Goal: Use online tool/utility: Utilize a website feature to perform a specific function

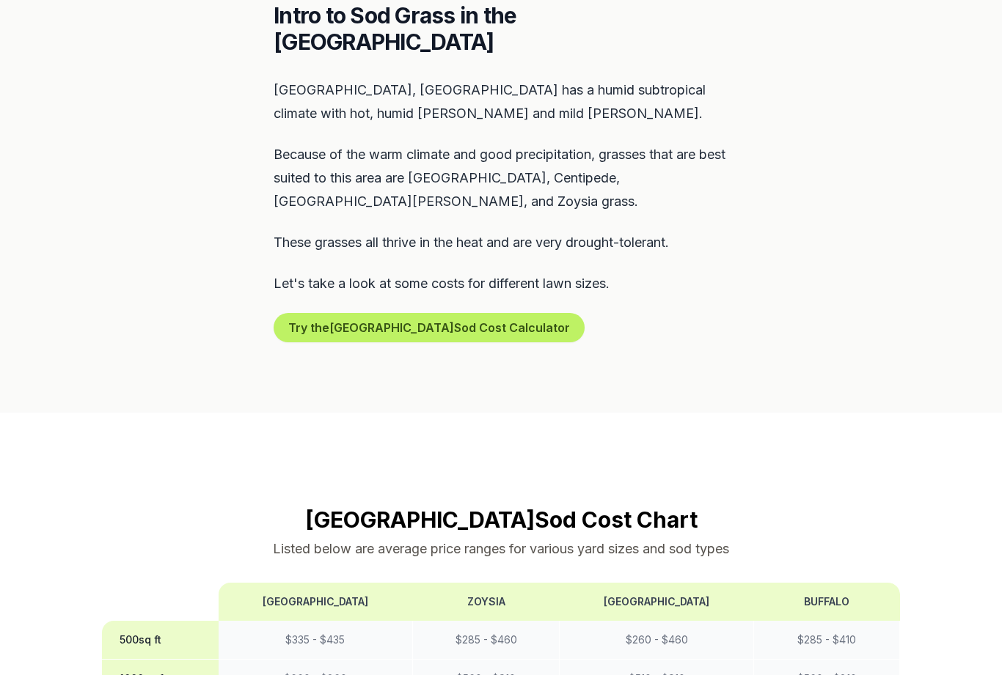
scroll to position [710, 0]
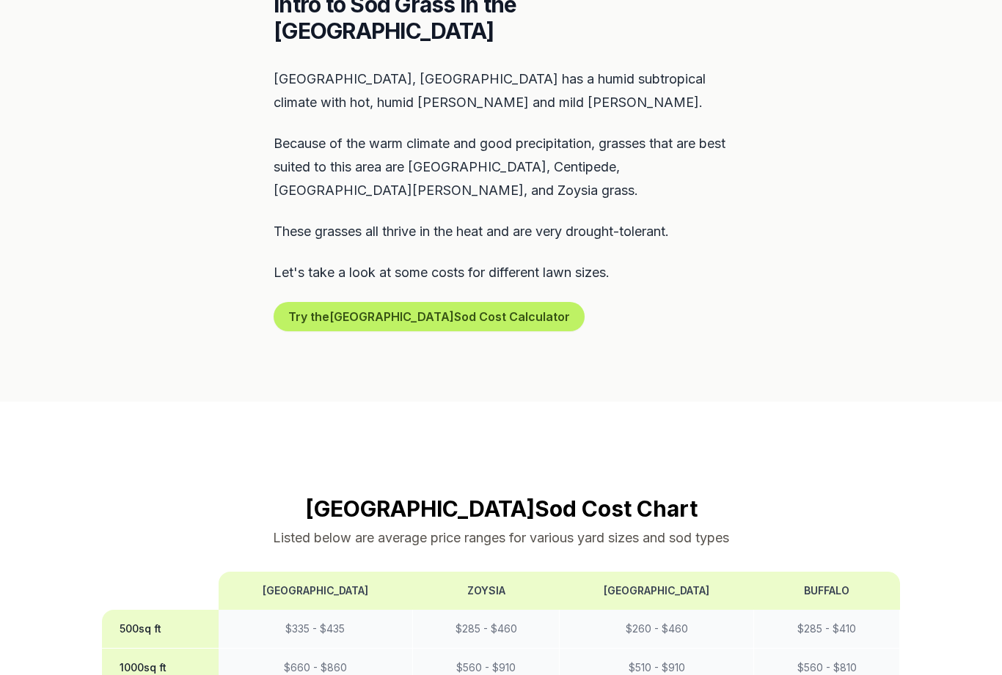
click at [306, 302] on button "Try the Tampa Sod Cost Calculator" at bounding box center [429, 316] width 311 height 29
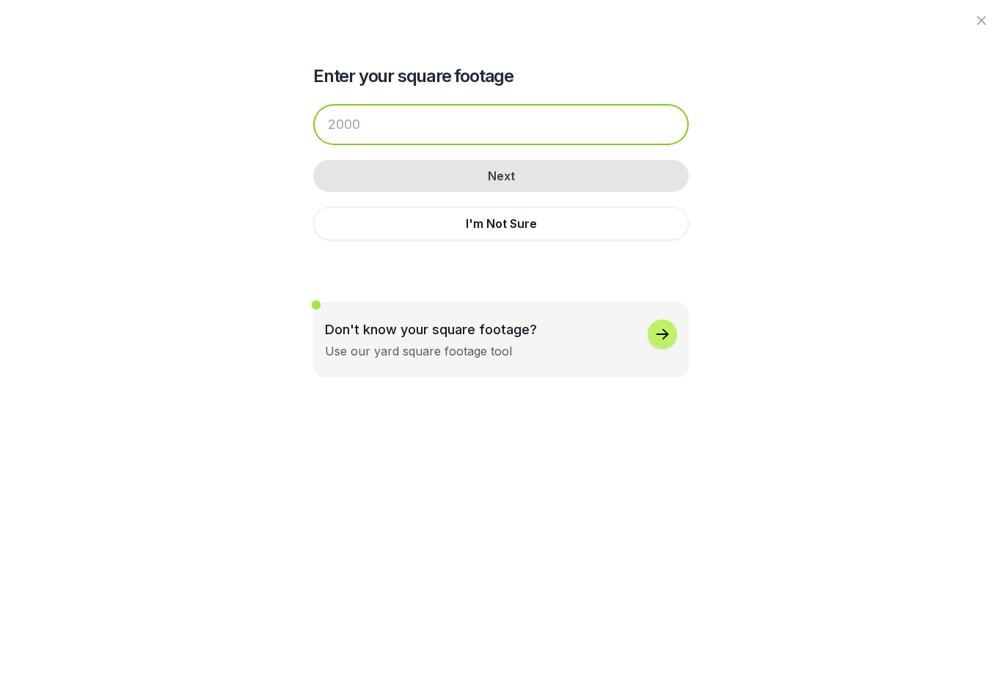
click at [406, 136] on input "number" at bounding box center [500, 124] width 375 height 41
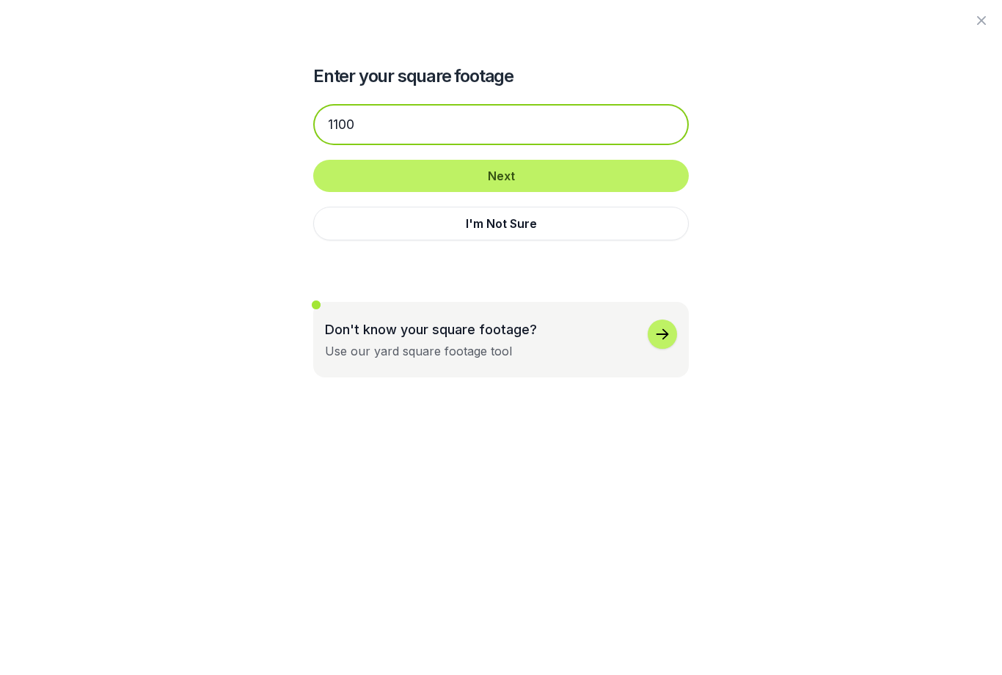
type input "1100"
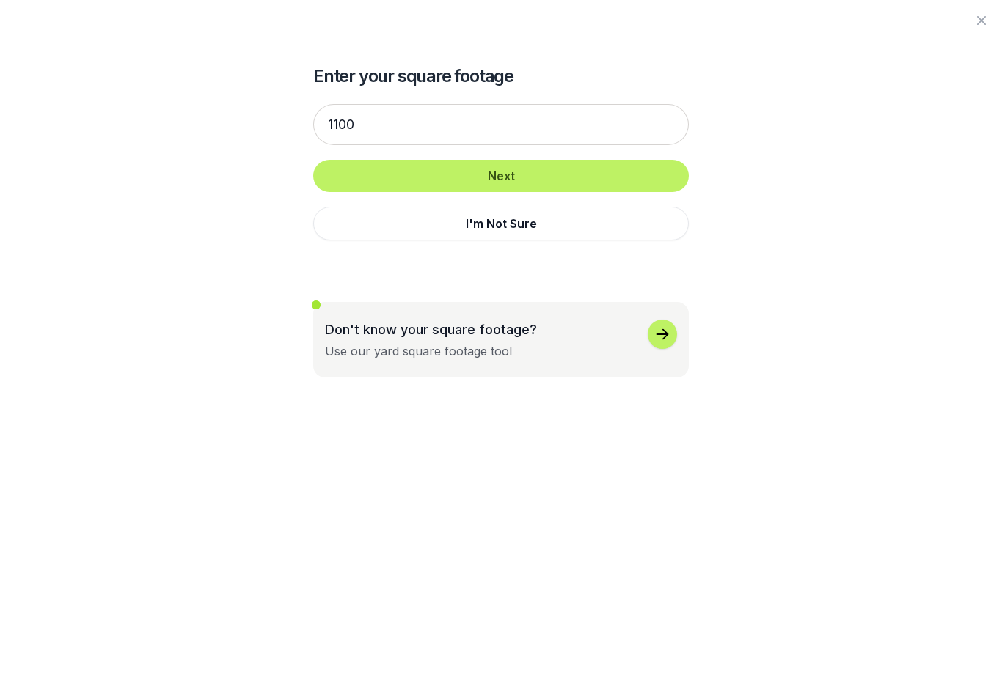
click at [600, 181] on button "Next" at bounding box center [500, 176] width 375 height 32
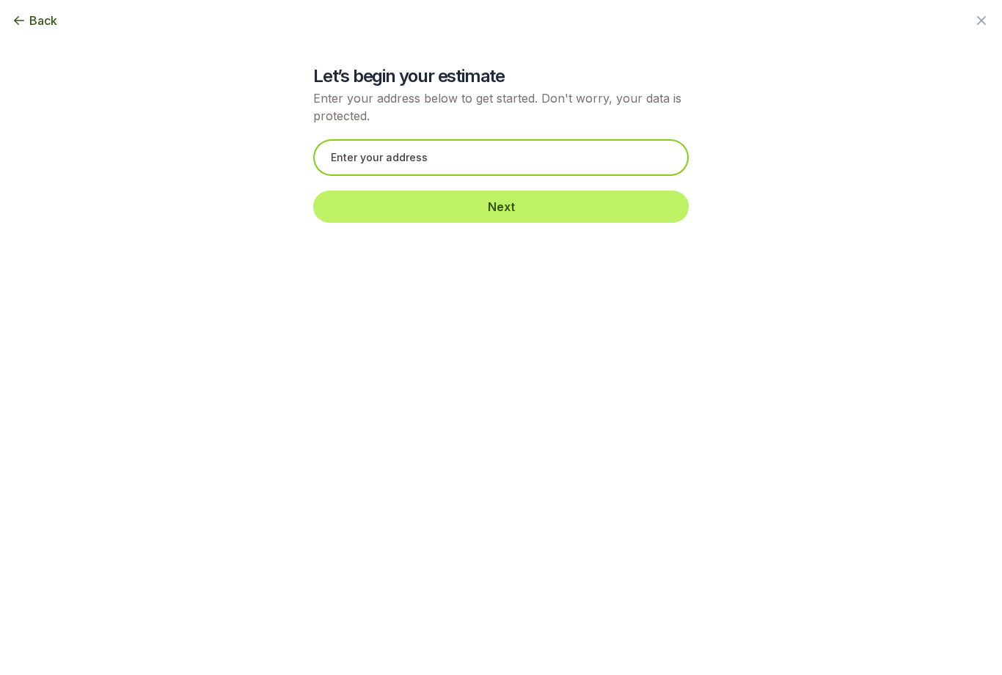
click at [525, 169] on input "text" at bounding box center [500, 157] width 375 height 37
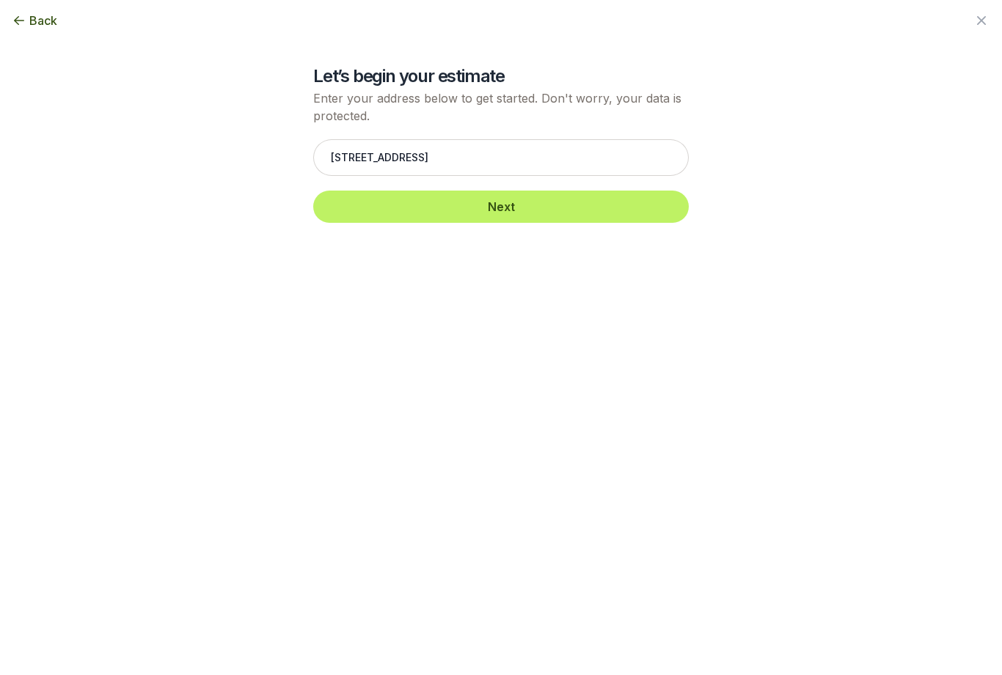
click at [565, 207] on button "Next" at bounding box center [500, 207] width 375 height 32
click at [645, 213] on button "Next" at bounding box center [500, 207] width 375 height 32
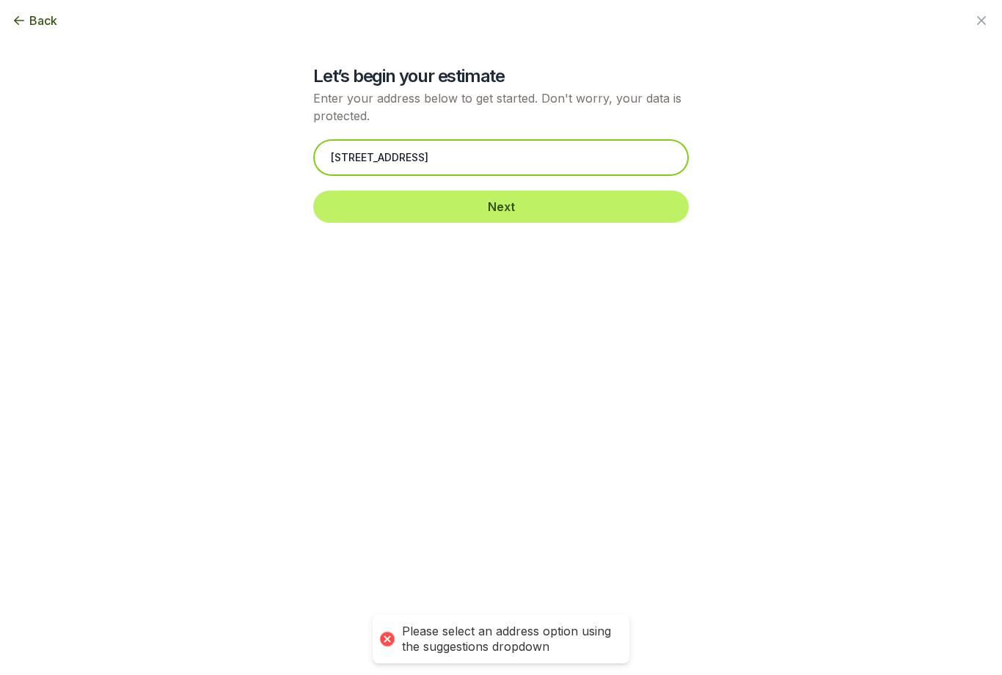
click at [587, 168] on input "[STREET_ADDRESS]" at bounding box center [500, 157] width 375 height 37
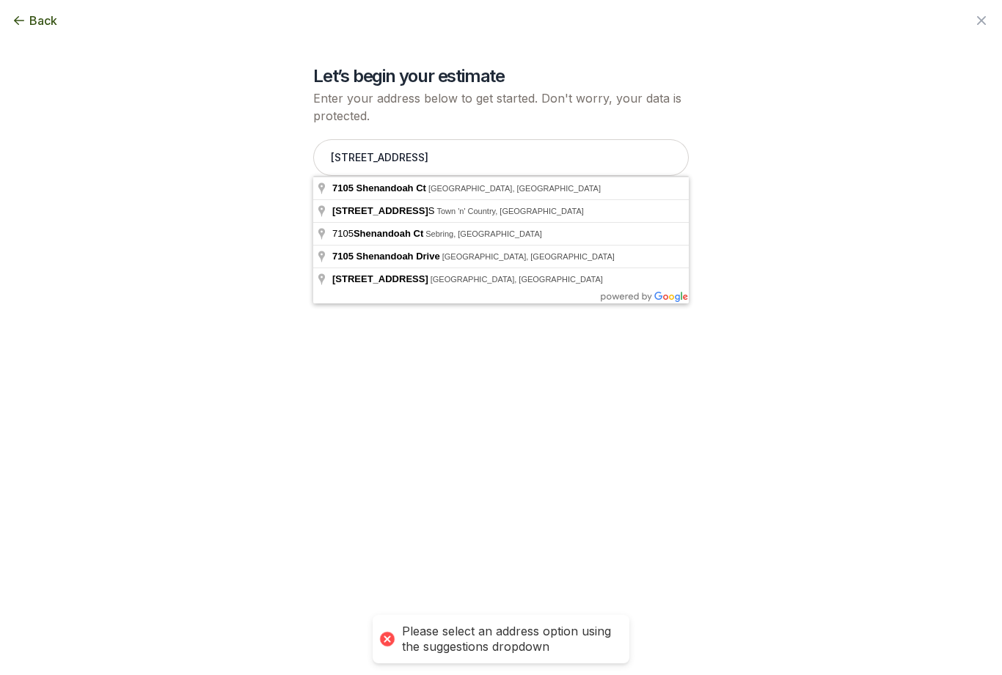
type input "[STREET_ADDRESS]"
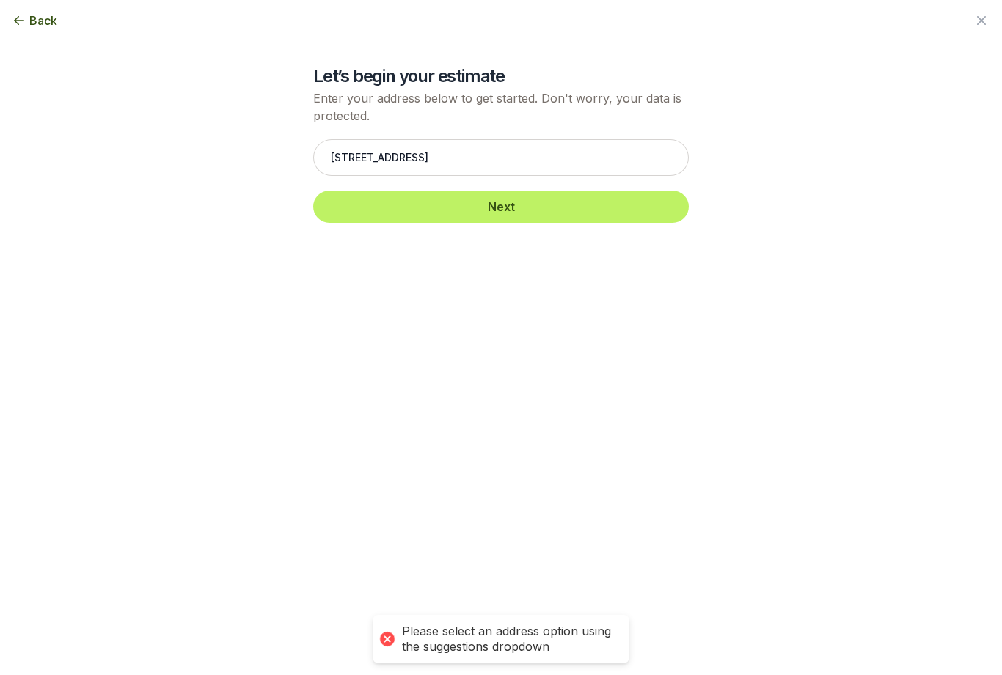
click at [577, 213] on button "Next" at bounding box center [500, 207] width 375 height 32
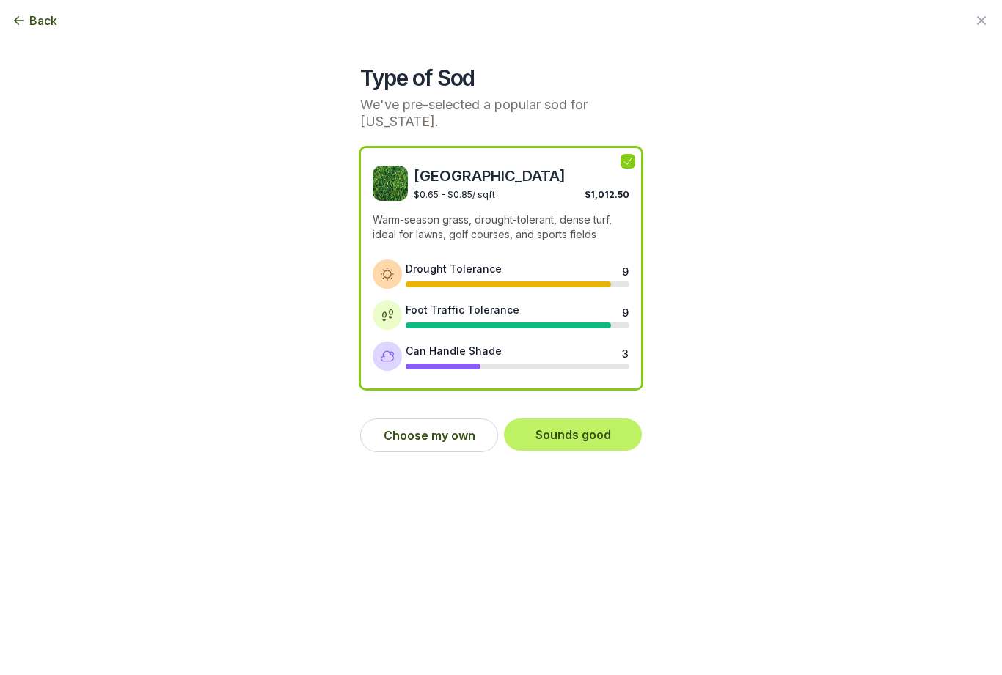
click at [469, 430] on button "Choose my own" at bounding box center [429, 436] width 138 height 34
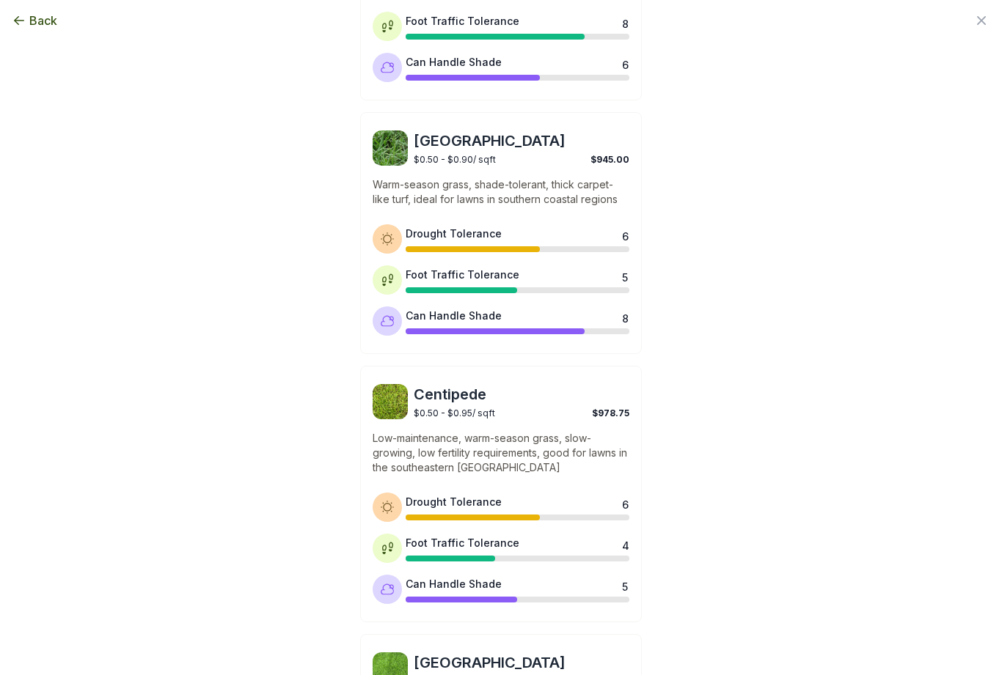
scroll to position [797, 0]
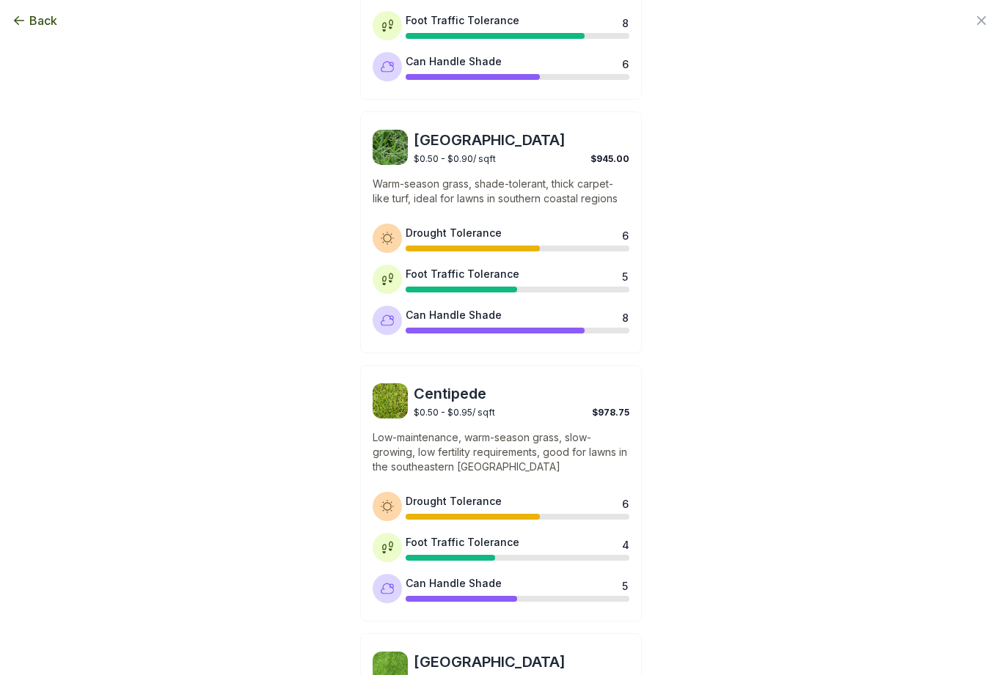
click at [483, 150] on div "$0.50 - $0.90 / sqft $945.00" at bounding box center [522, 157] width 216 height 14
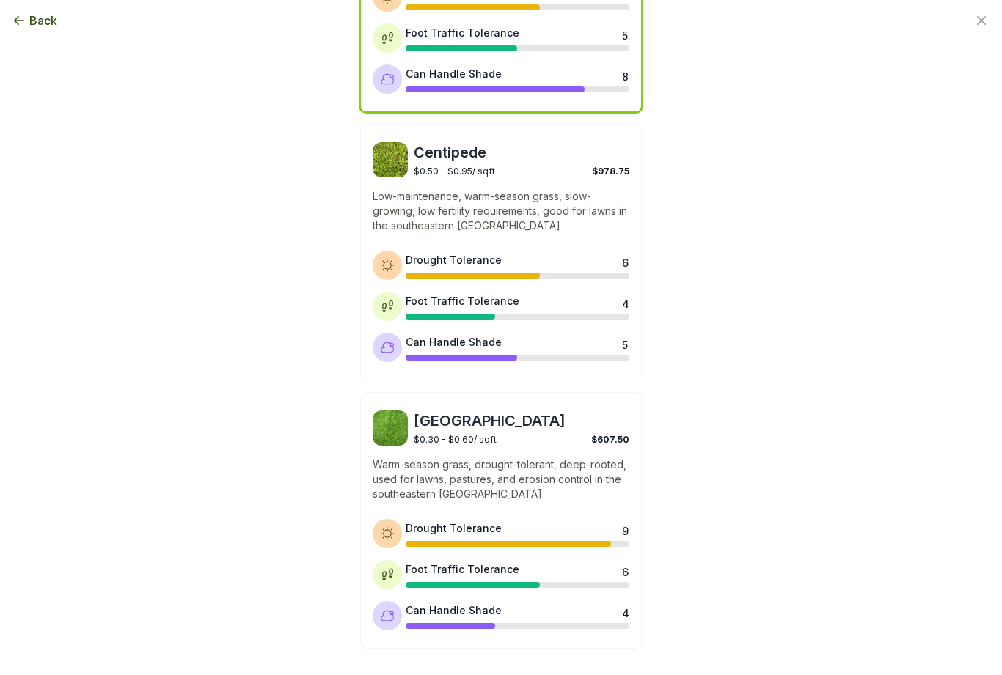
scroll to position [1038, 0]
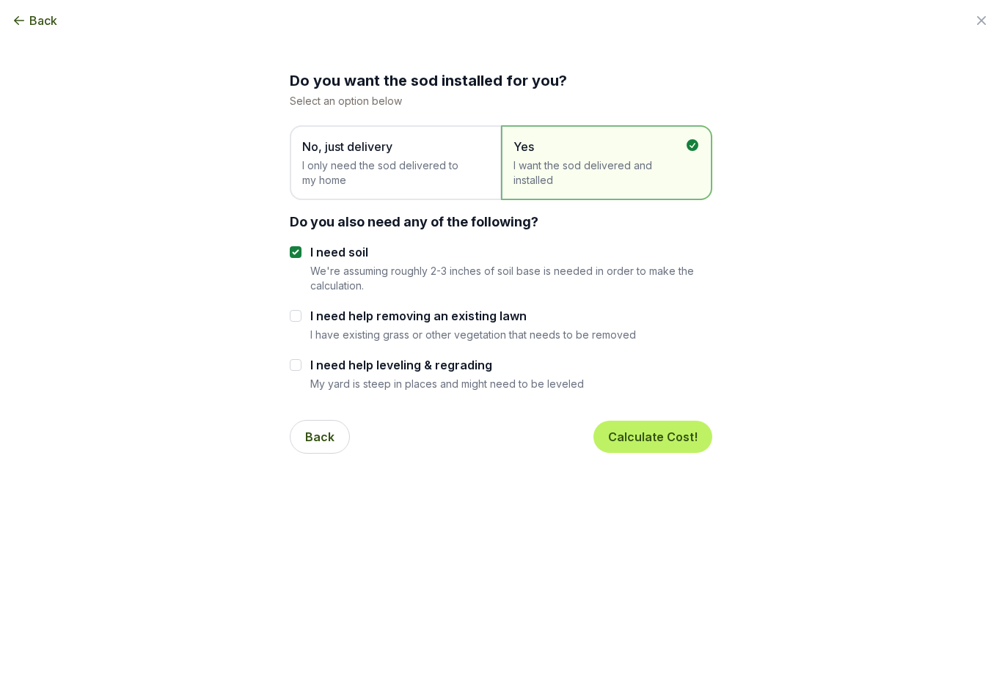
click at [689, 441] on button "Calculate Cost!" at bounding box center [652, 437] width 119 height 32
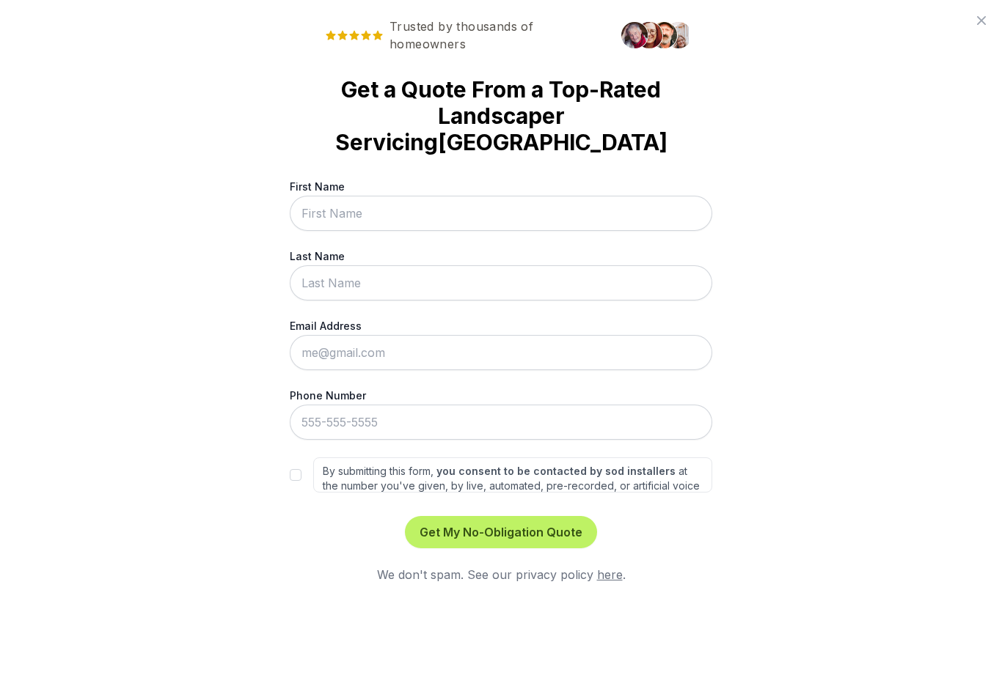
scroll to position [190, 0]
